Goal: Task Accomplishment & Management: Complete application form

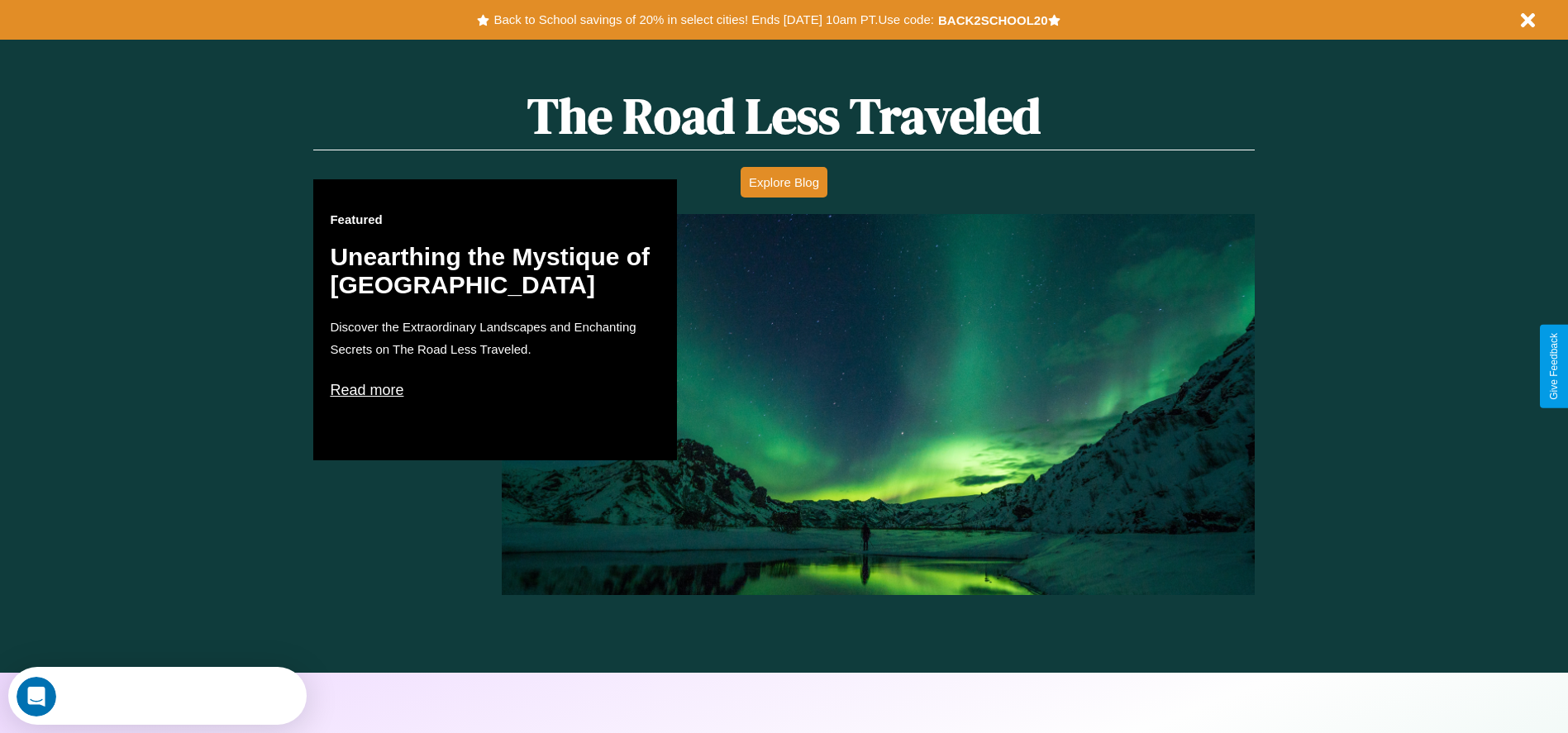
scroll to position [944, 0]
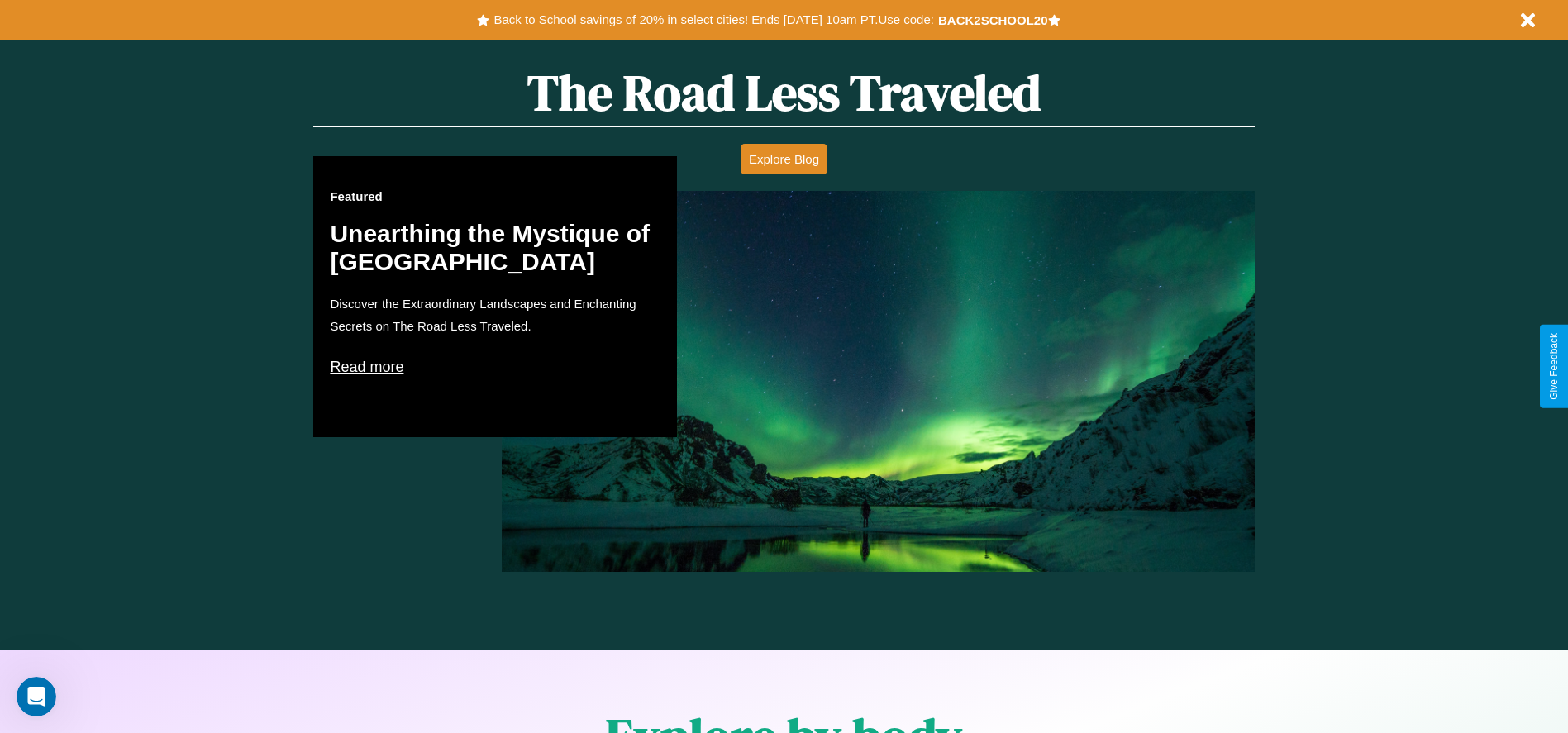
click at [495, 366] on p "Read more" at bounding box center [495, 366] width 331 height 26
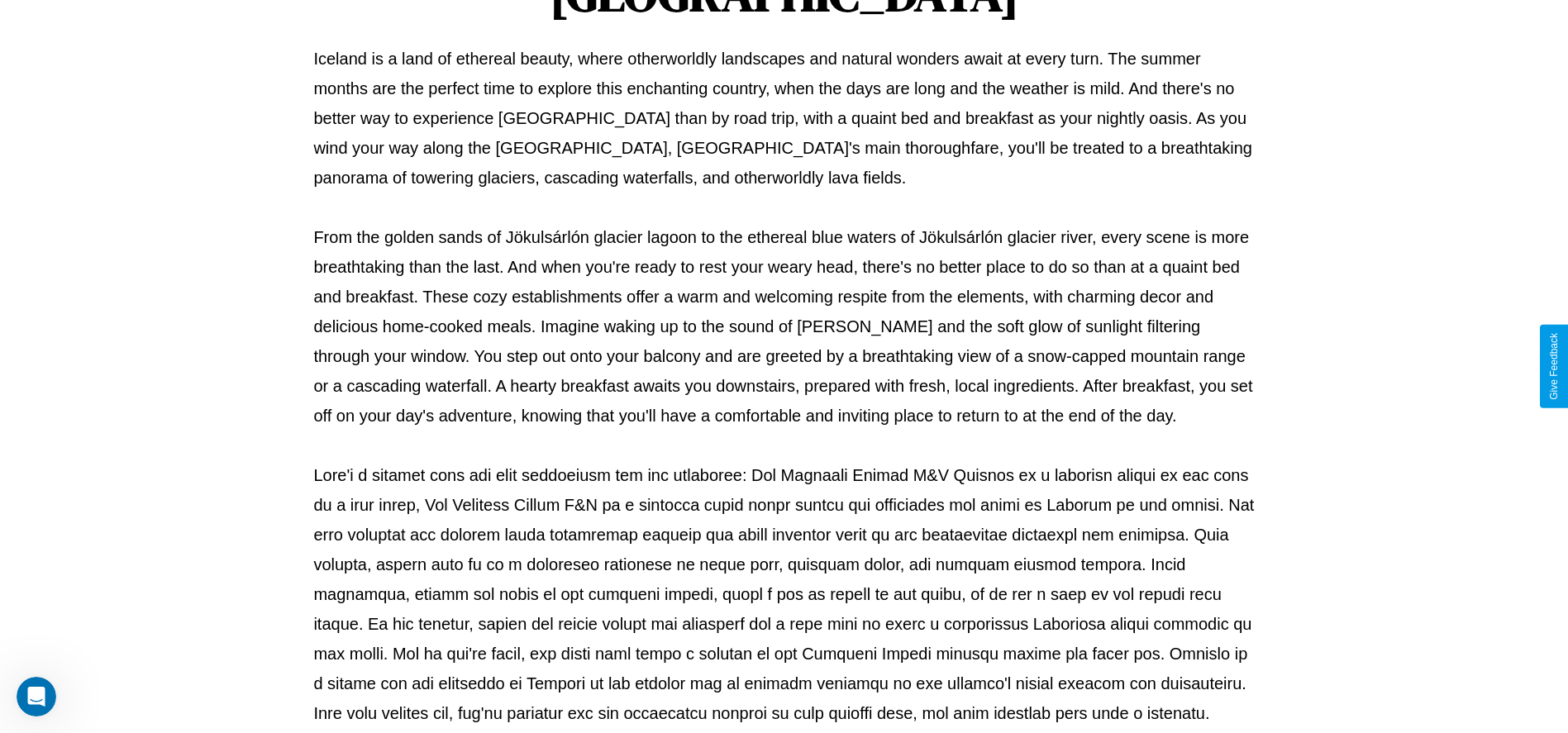
scroll to position [548, 0]
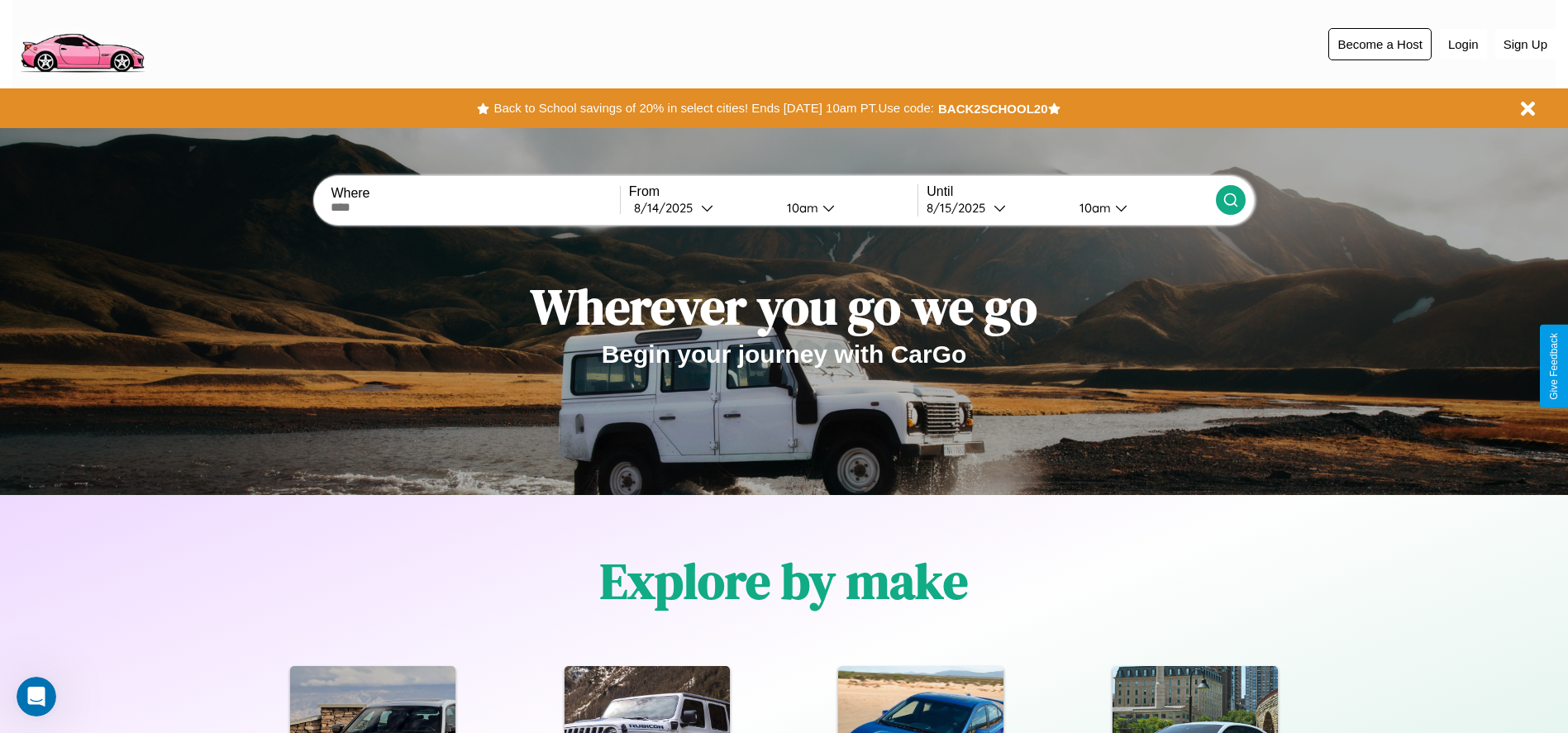
click at [1379, 44] on button "Become a Host" at bounding box center [1380, 44] width 103 height 32
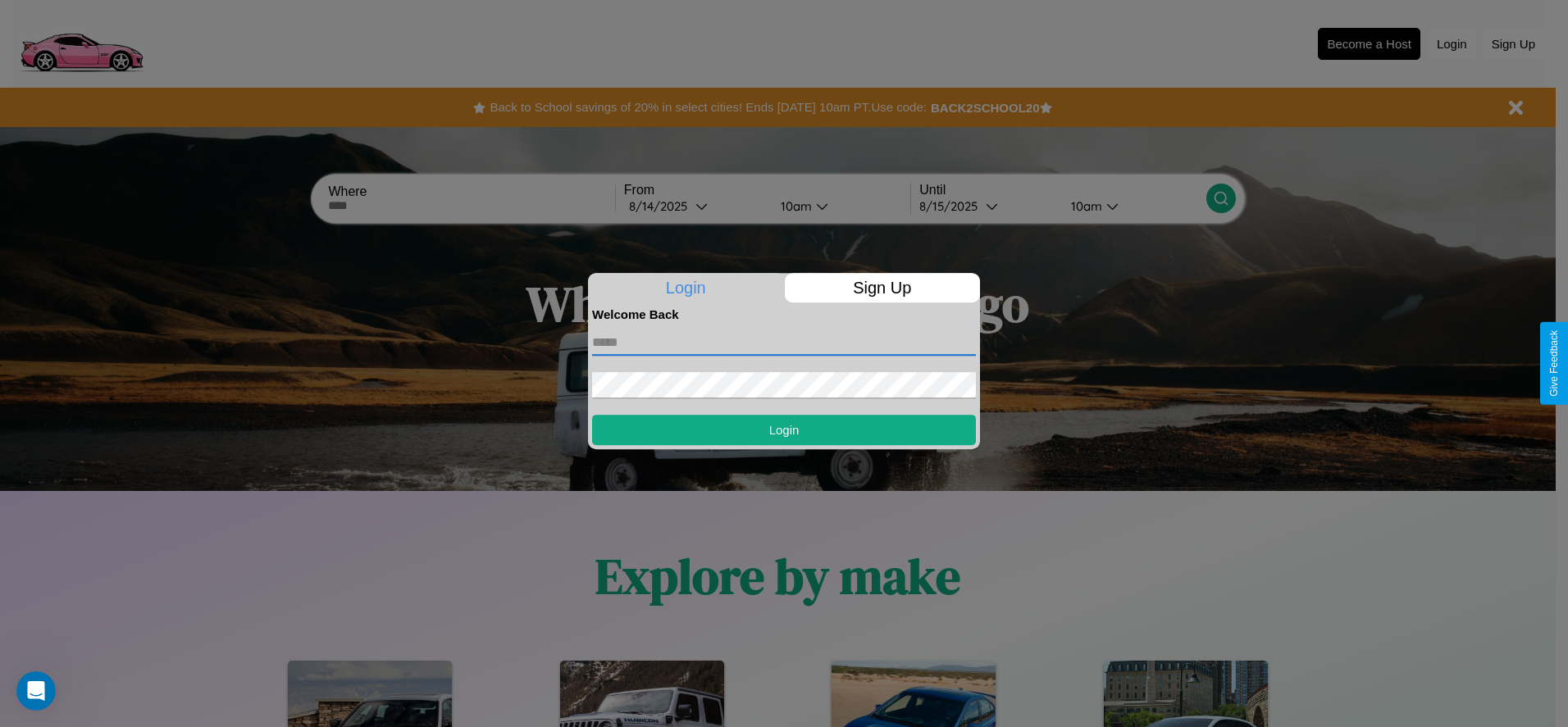
click at [784, 342] on input "text" at bounding box center [784, 343] width 384 height 26
type input "**********"
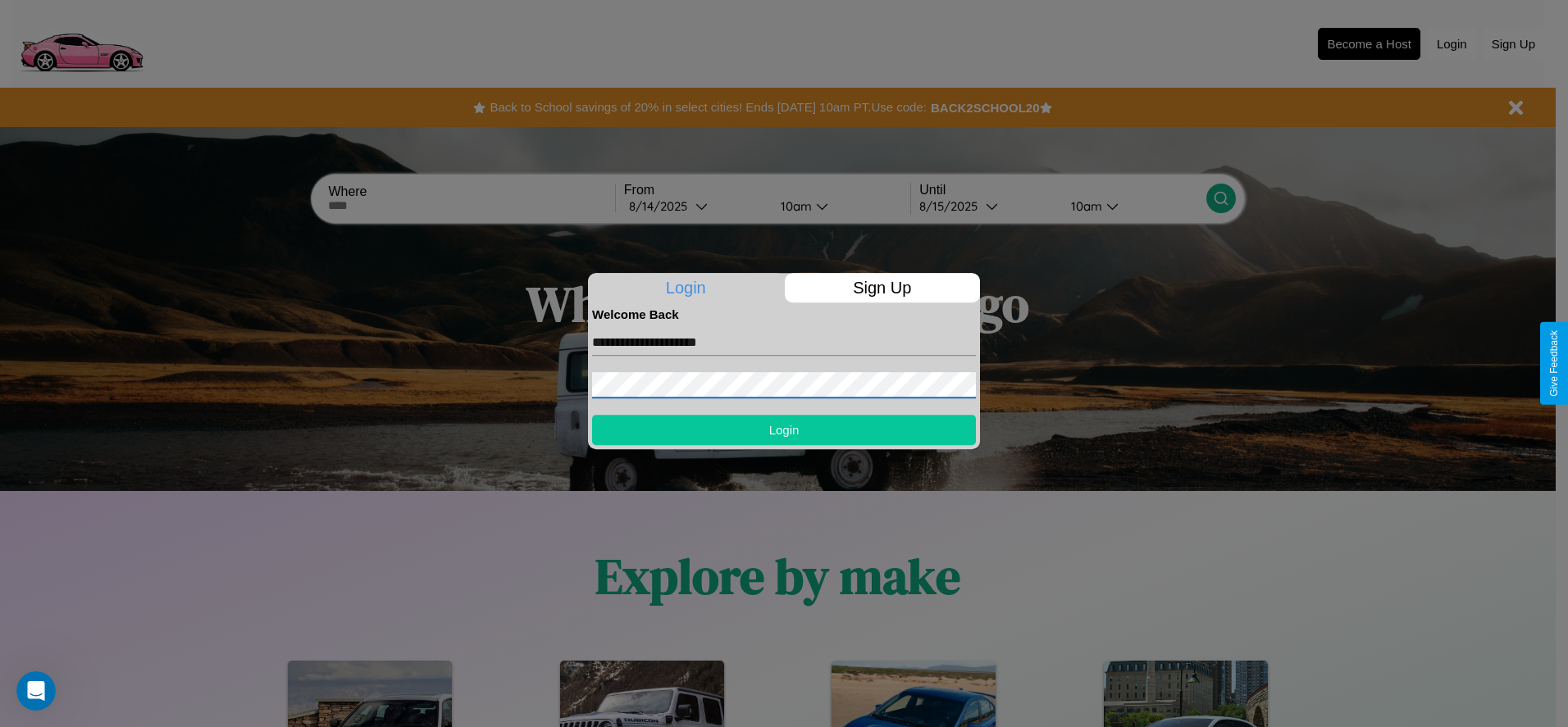
click at [784, 429] on button "Login" at bounding box center [784, 429] width 384 height 30
